Goal: Navigation & Orientation: Find specific page/section

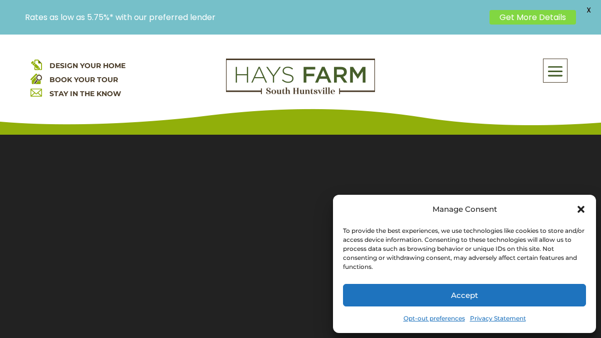
click at [580, 210] on icon "Close dialog" at bounding box center [581, 209] width 7 height 7
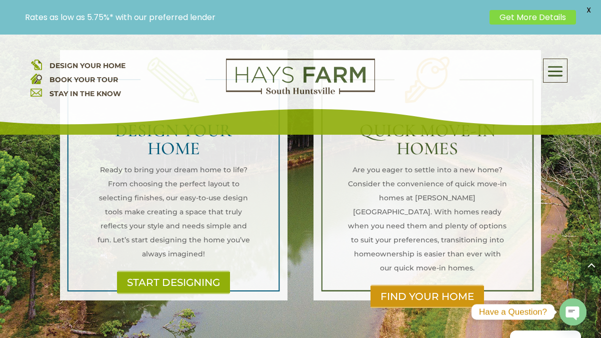
scroll to position [748, 0]
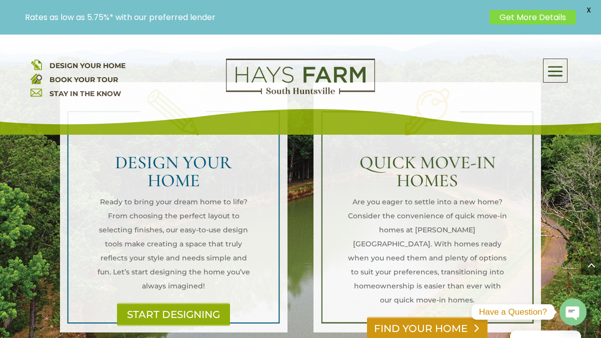
click at [424, 317] on link "FIND YOUR HOME" at bounding box center [427, 328] width 121 height 23
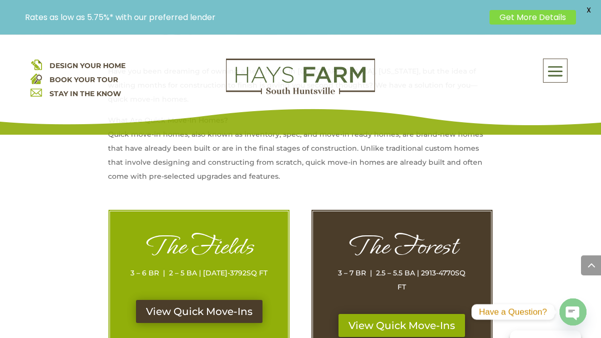
scroll to position [490, 0]
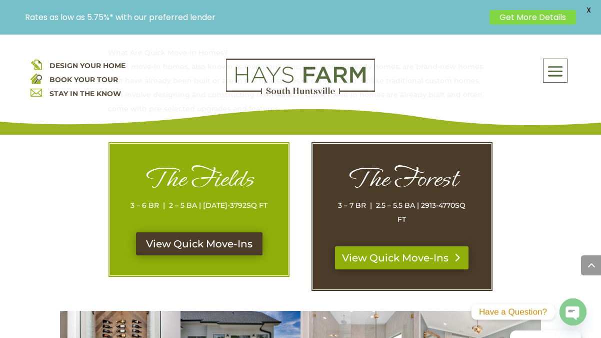
click at [388, 249] on link "View Quick Move-Ins" at bounding box center [402, 257] width 134 height 23
click at [559, 69] on span at bounding box center [556, 71] width 24 height 23
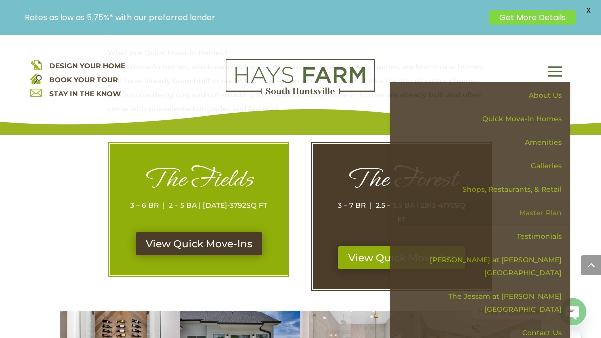
click at [540, 210] on link "Master Plan" at bounding box center [484, 213] width 173 height 24
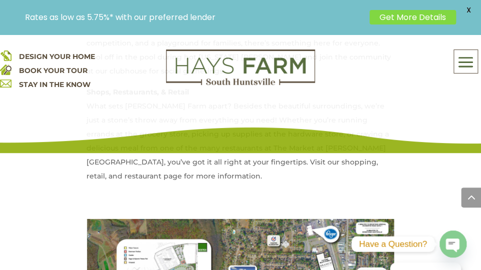
scroll to position [907, 0]
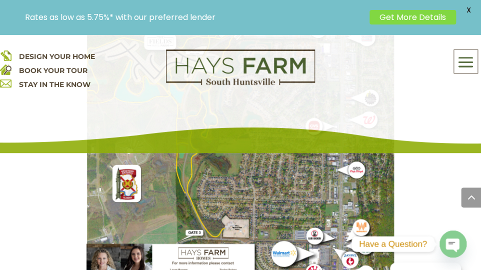
scroll to position [0, 0]
